Goal: Information Seeking & Learning: Understand process/instructions

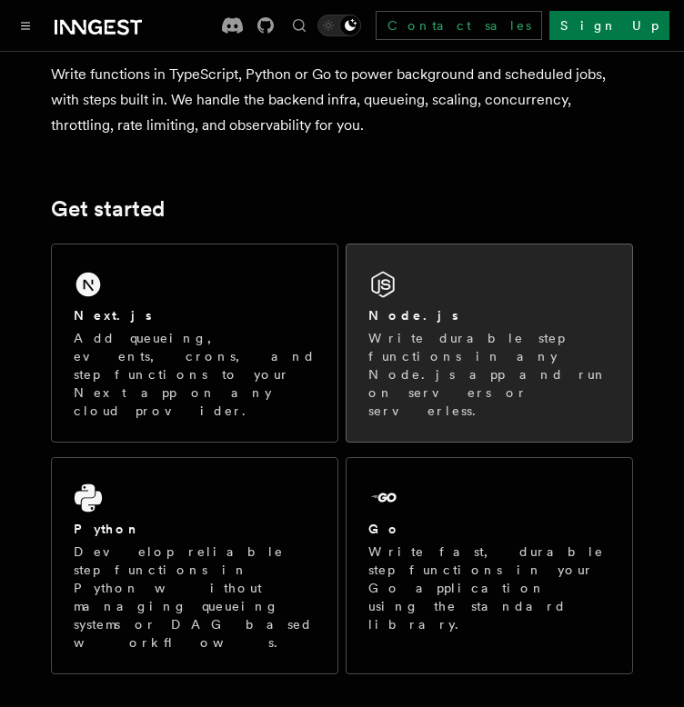
click at [462, 329] on p "Write durable step functions in any Node.js app and run on servers or serverles…" at bounding box center [489, 374] width 242 height 91
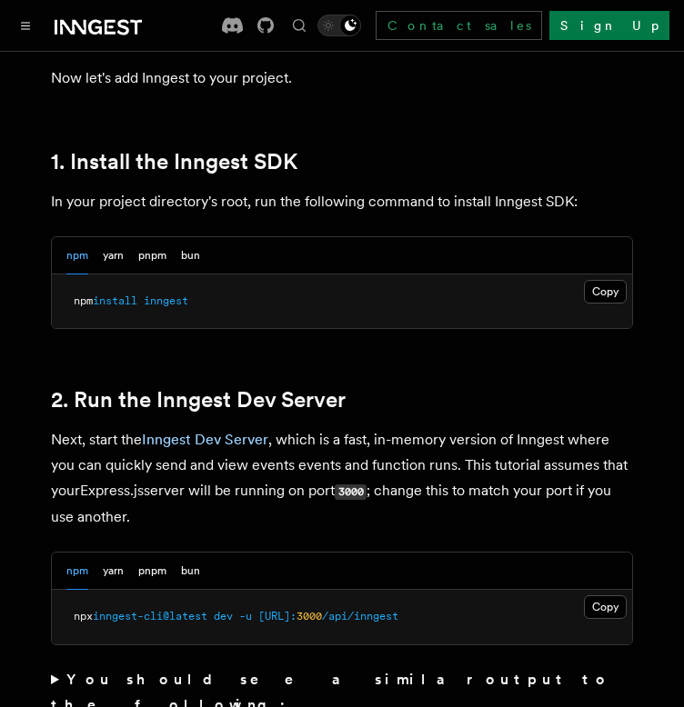
scroll to position [1152, 0]
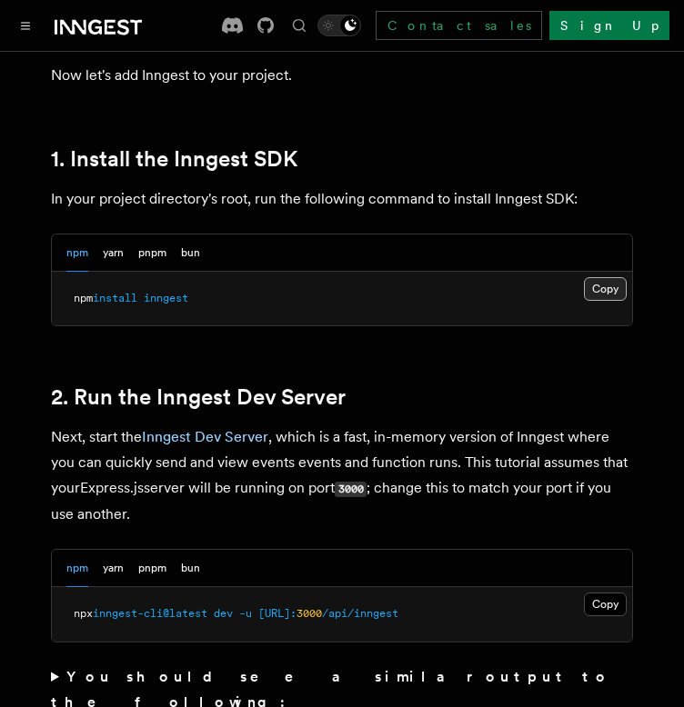
click at [615, 287] on button "Copy Copied" at bounding box center [605, 289] width 43 height 24
click at [601, 288] on button "Copy Copied" at bounding box center [605, 289] width 43 height 24
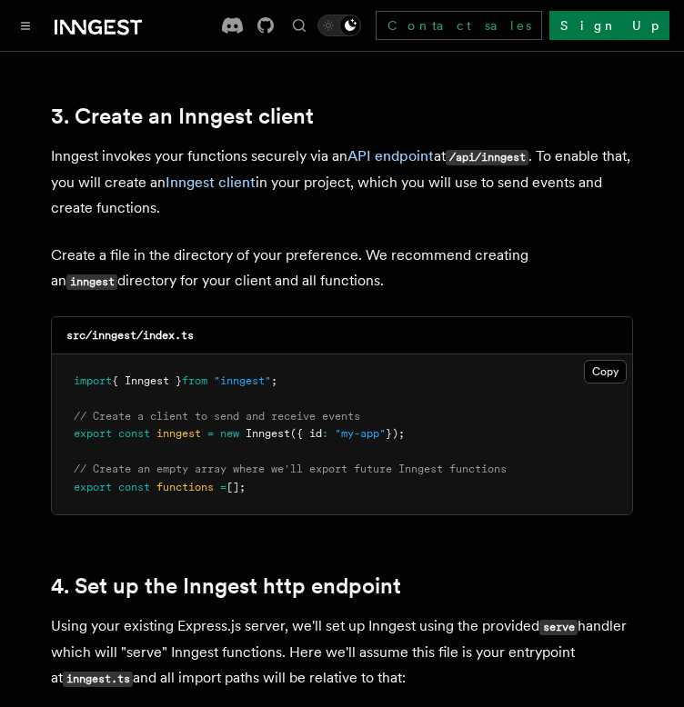
scroll to position [2292, 0]
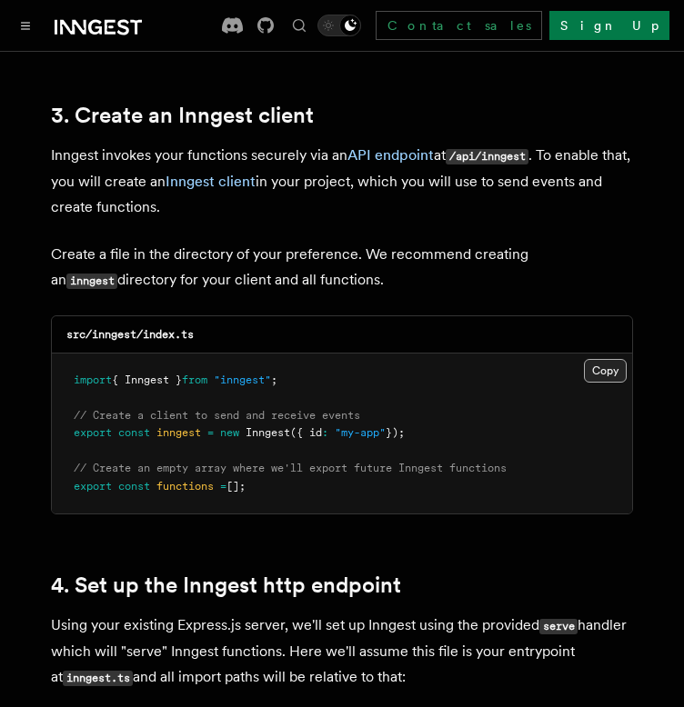
click at [607, 359] on button "Copy Copied" at bounding box center [605, 371] width 43 height 24
